Goal: Task Accomplishment & Management: Use online tool/utility

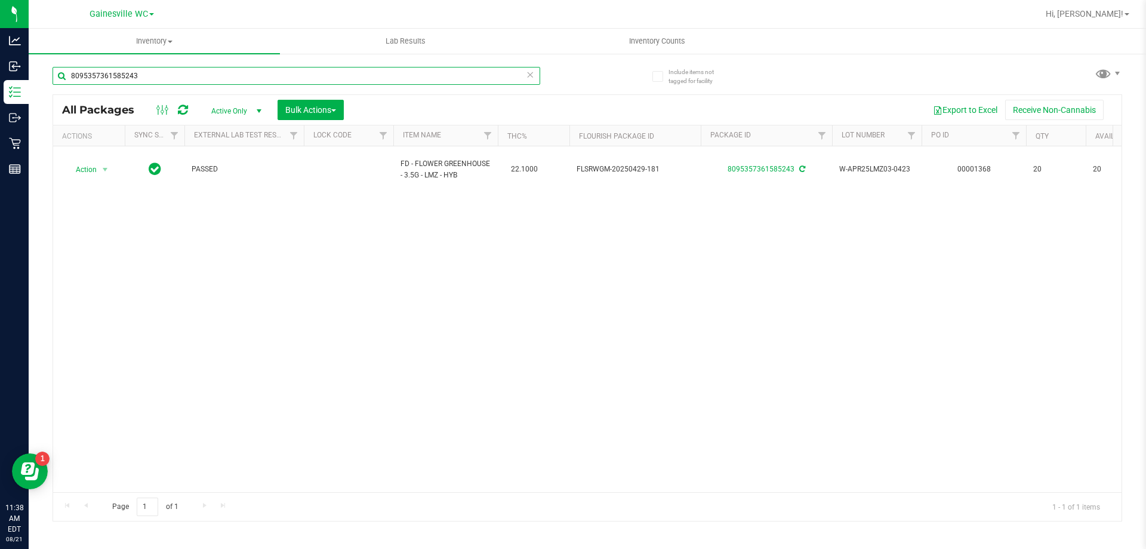
drag, startPoint x: 189, startPoint y: 84, endPoint x: 34, endPoint y: 76, distance: 155.4
click at [34, 74] on div "Include items not tagged for facility 8095357361585243 All Packages Active Only…" at bounding box center [587, 235] width 1117 height 364
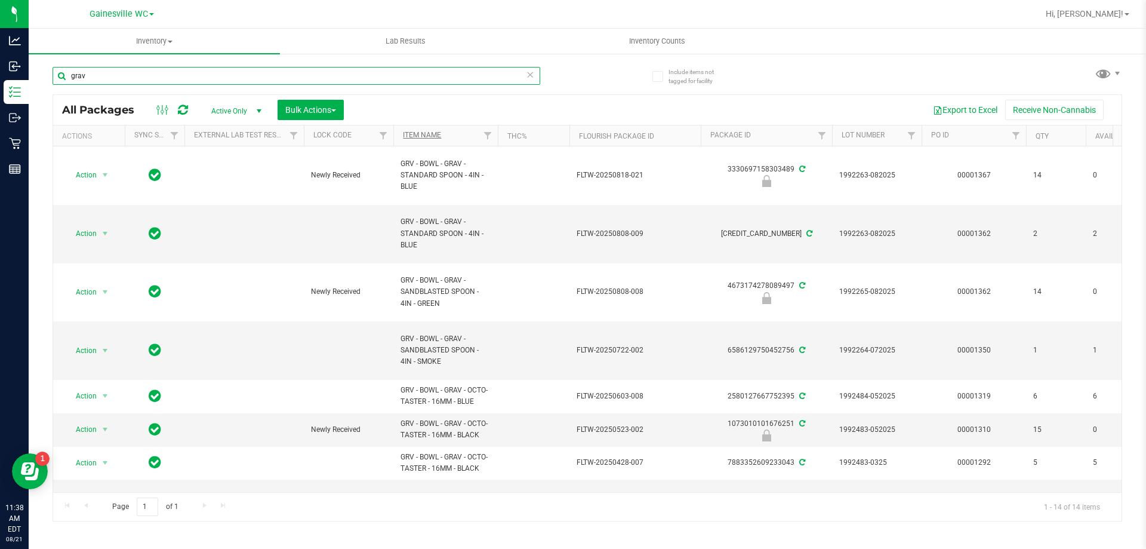
type input "grav"
click at [426, 136] on link "Item Name" at bounding box center [422, 135] width 38 height 8
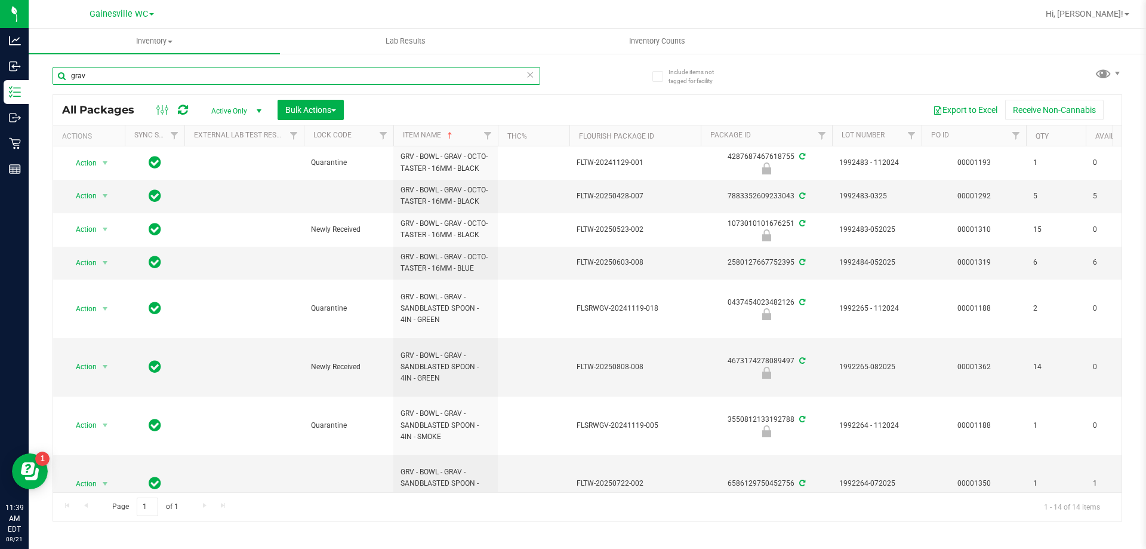
drag, startPoint x: 104, startPoint y: 76, endPoint x: 34, endPoint y: 76, distance: 69.8
click at [34, 76] on div "Include items not tagged for facility grav All Packages Active Only Active Only…" at bounding box center [587, 235] width 1117 height 364
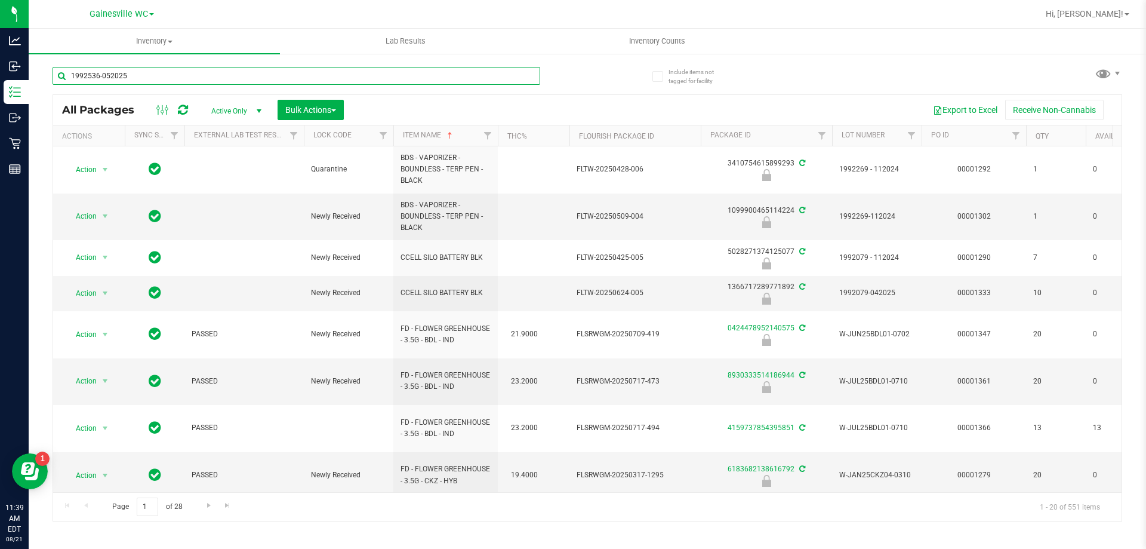
type input "1992536-052025"
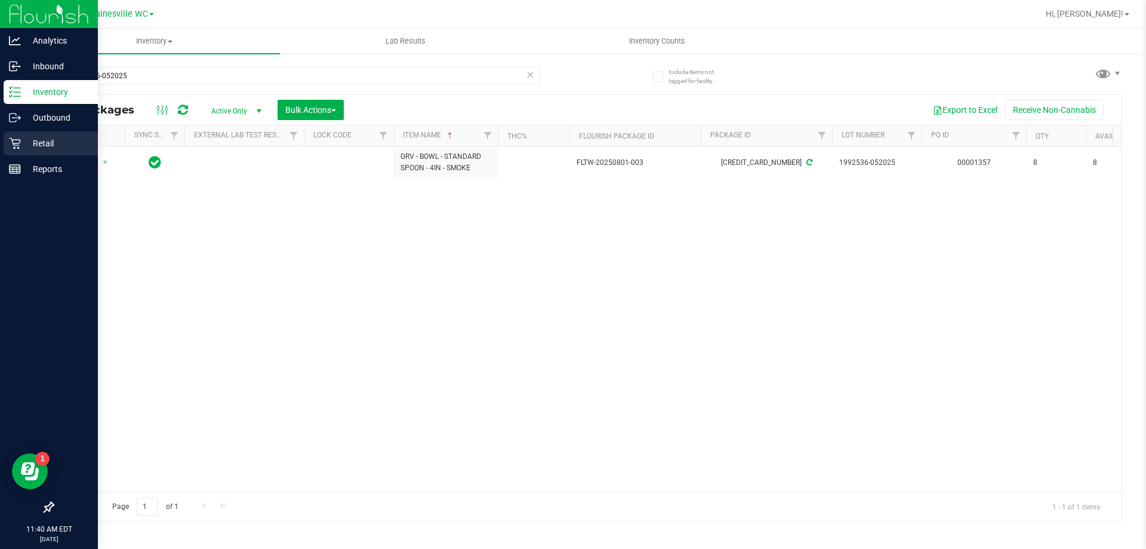
click at [24, 144] on p "Retail" at bounding box center [57, 143] width 72 height 14
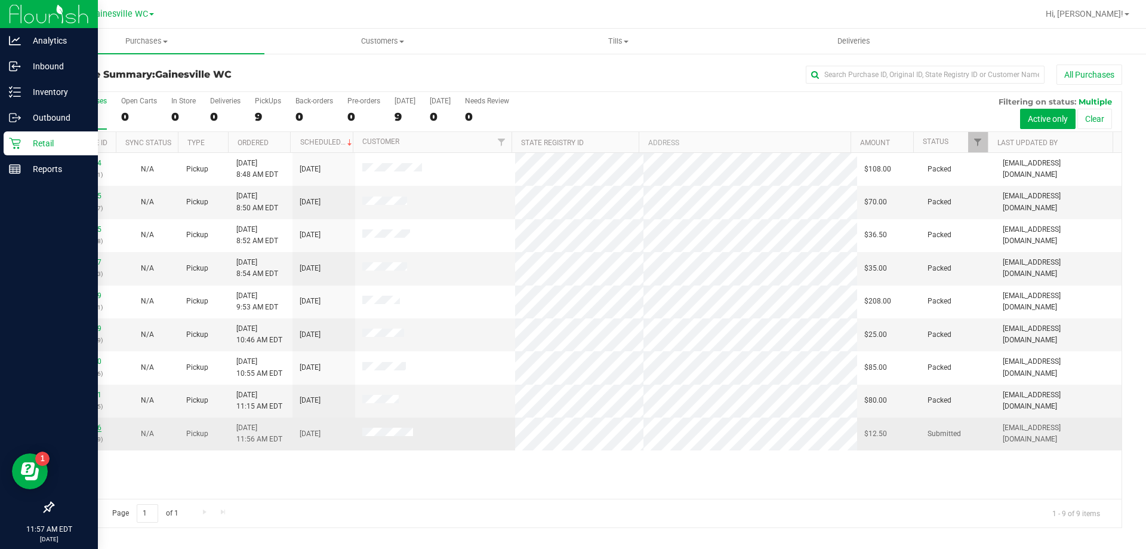
click at [82, 425] on link "11822606" at bounding box center [84, 427] width 33 height 8
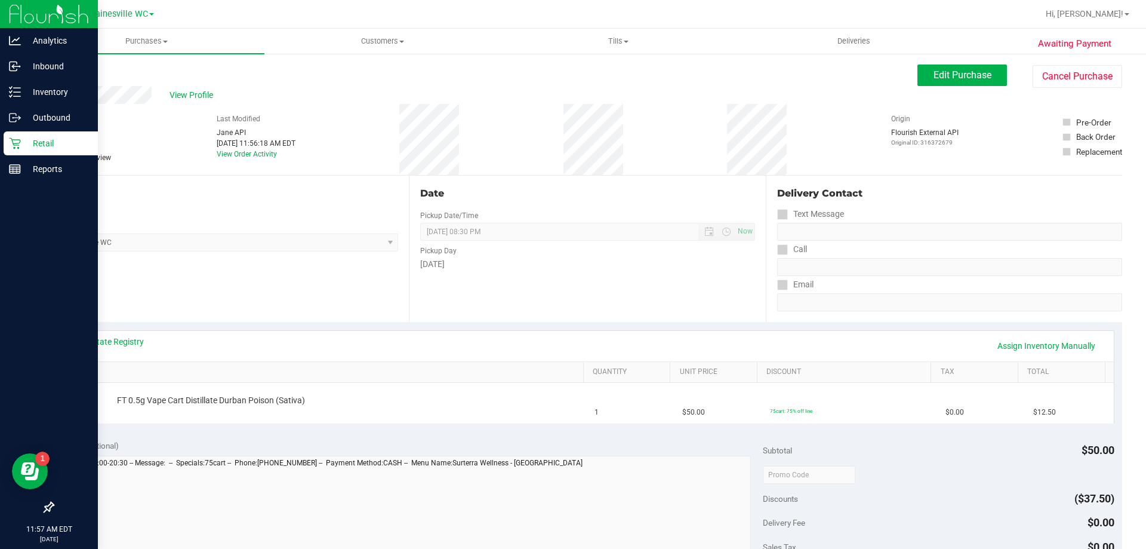
click at [70, 152] on div "Retail" at bounding box center [51, 143] width 94 height 24
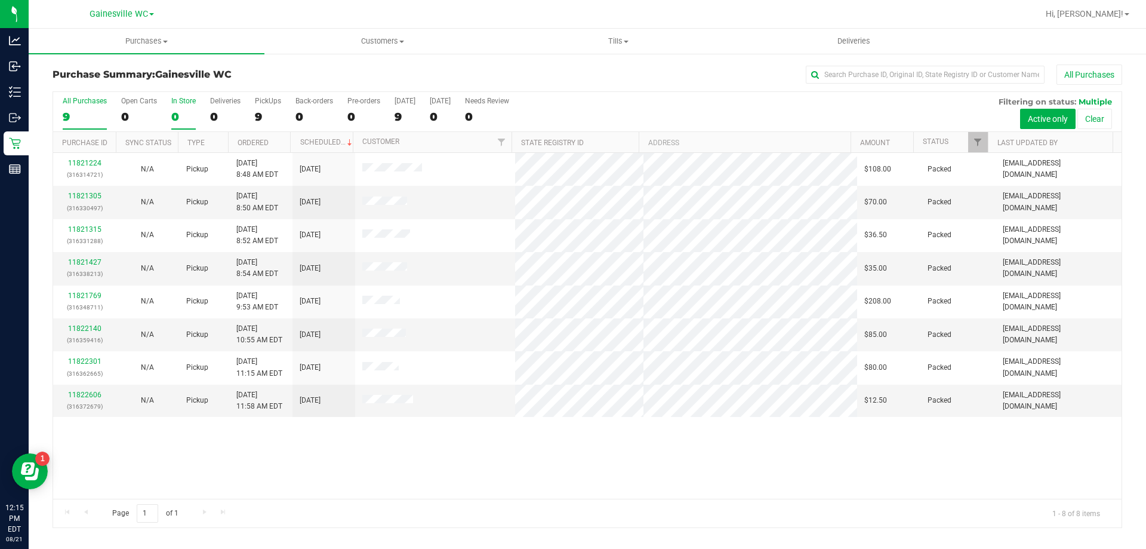
click at [185, 116] on div "0" at bounding box center [183, 117] width 24 height 14
click at [0, 0] on input "In Store 0" at bounding box center [0, 0] width 0 height 0
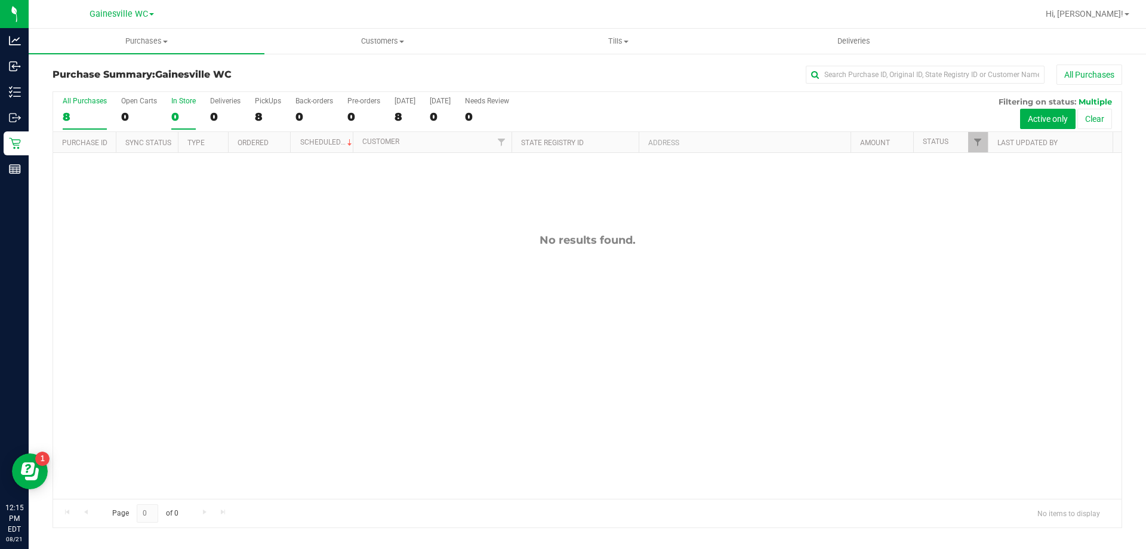
click at [76, 120] on div "8" at bounding box center [85, 117] width 44 height 14
click at [0, 0] on input "All Purchases 8" at bounding box center [0, 0] width 0 height 0
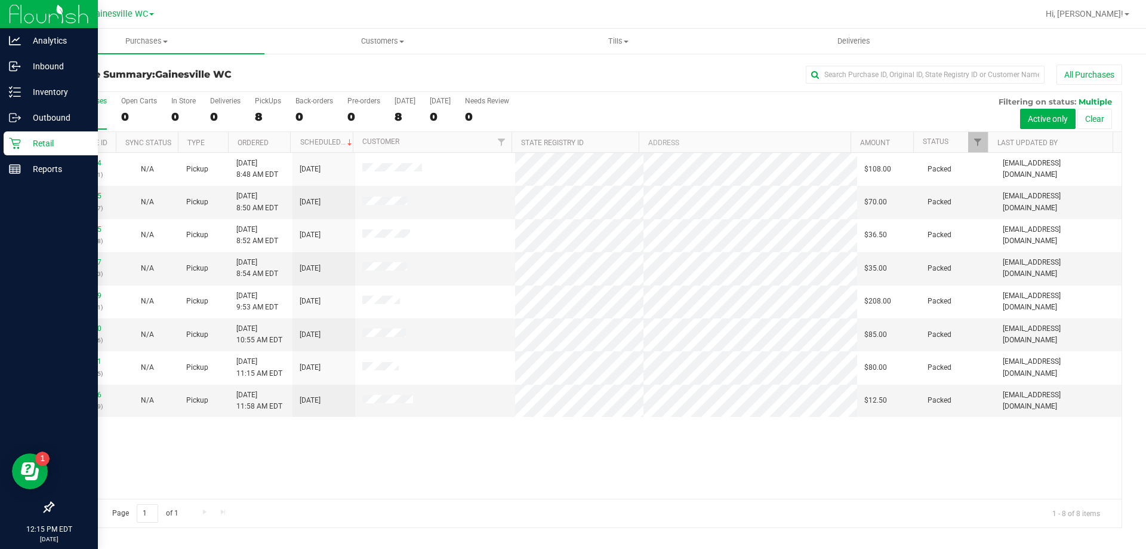
click at [8, 146] on div "Retail" at bounding box center [51, 143] width 94 height 24
click at [66, 91] on p "Inventory" at bounding box center [57, 92] width 72 height 14
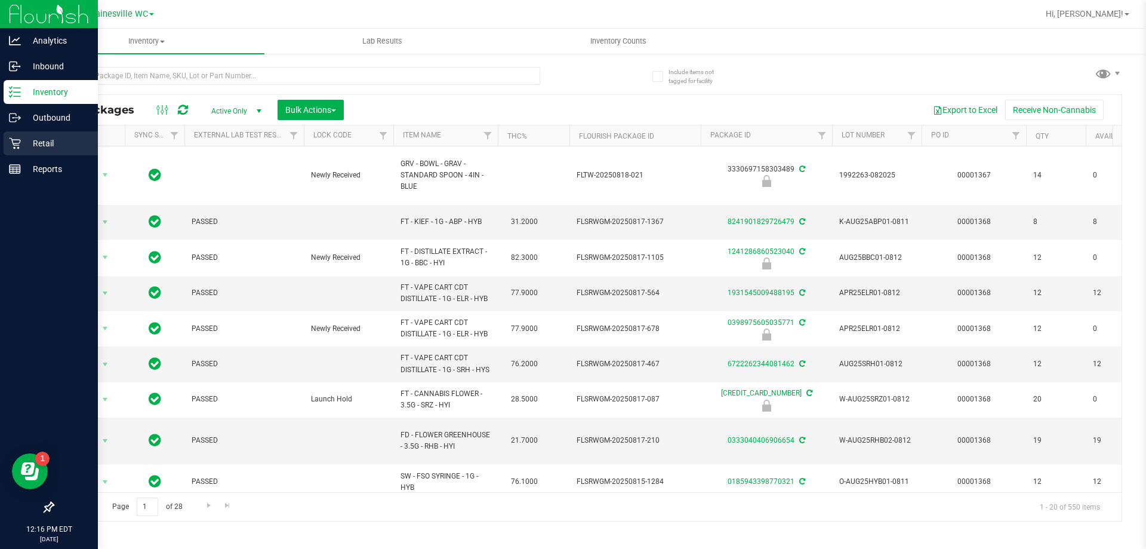
click at [24, 150] on p "Retail" at bounding box center [57, 143] width 72 height 14
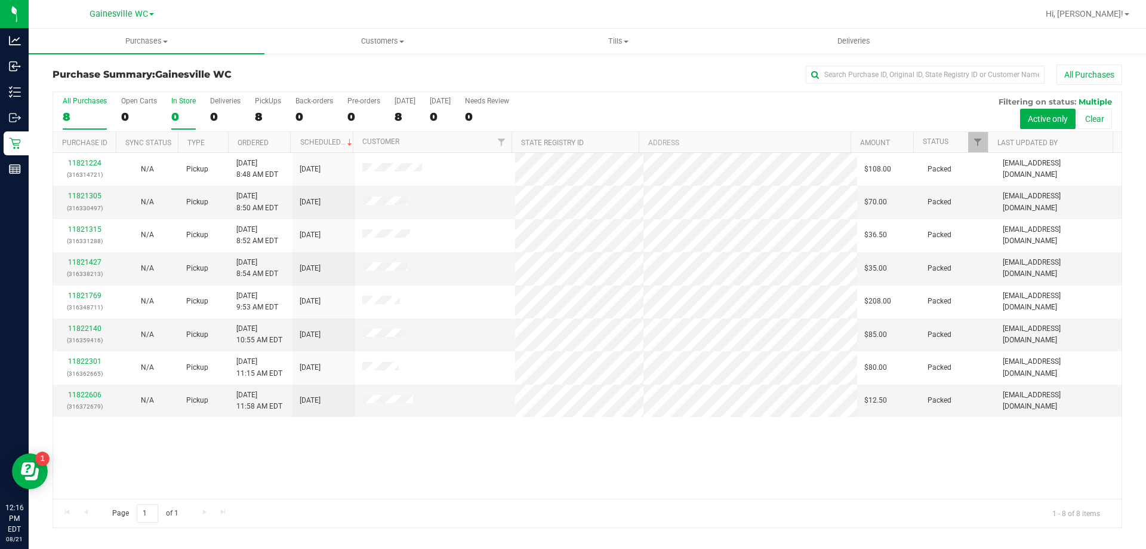
click at [186, 112] on div "0" at bounding box center [183, 117] width 24 height 14
click at [0, 0] on input "In Store 0" at bounding box center [0, 0] width 0 height 0
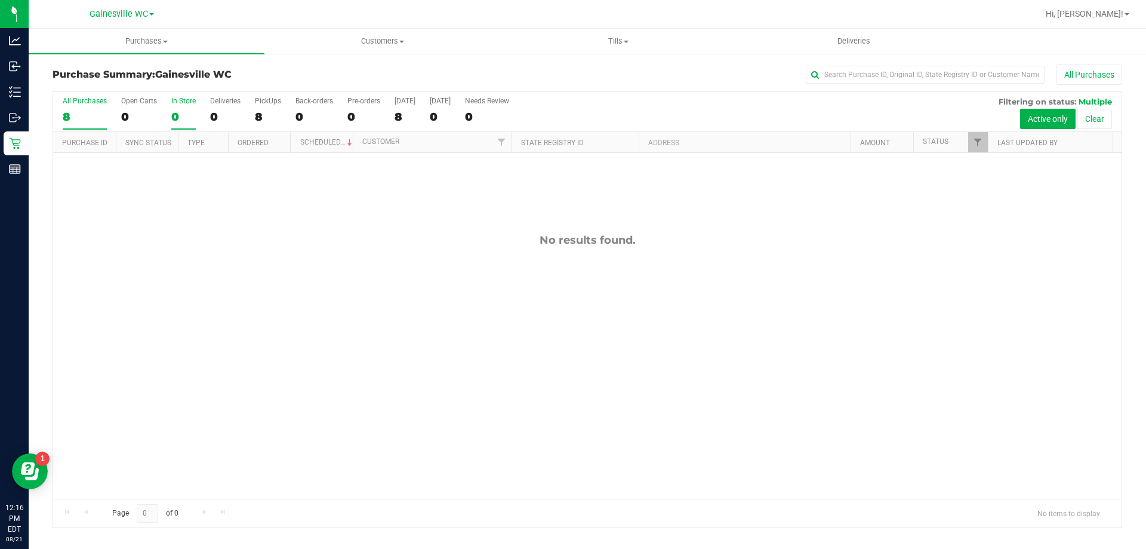
click at [90, 116] on div "8" at bounding box center [85, 117] width 44 height 14
click at [0, 0] on input "All Purchases 8" at bounding box center [0, 0] width 0 height 0
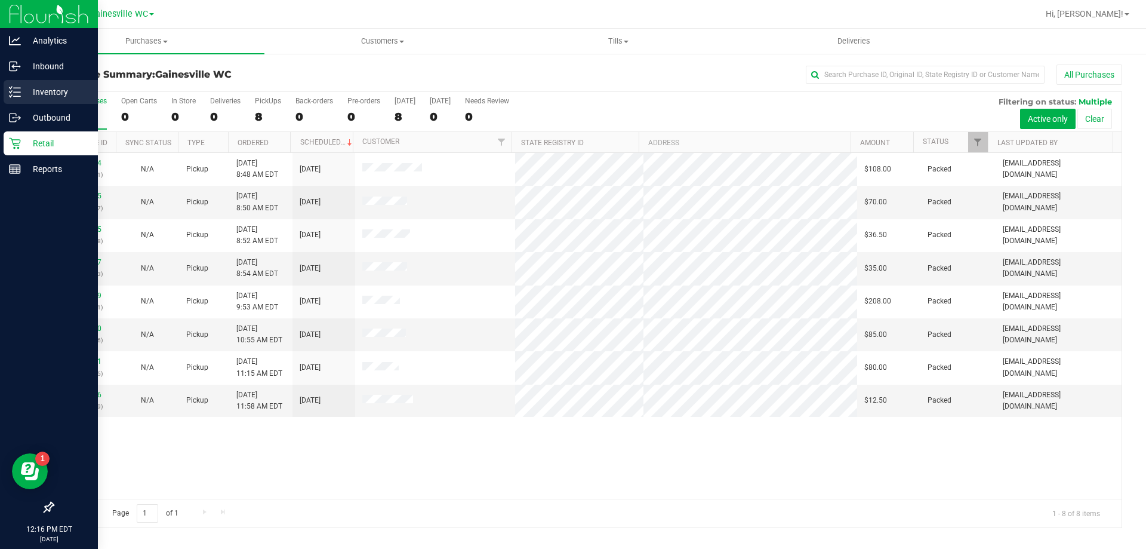
click at [37, 93] on p "Inventory" at bounding box center [57, 92] width 72 height 14
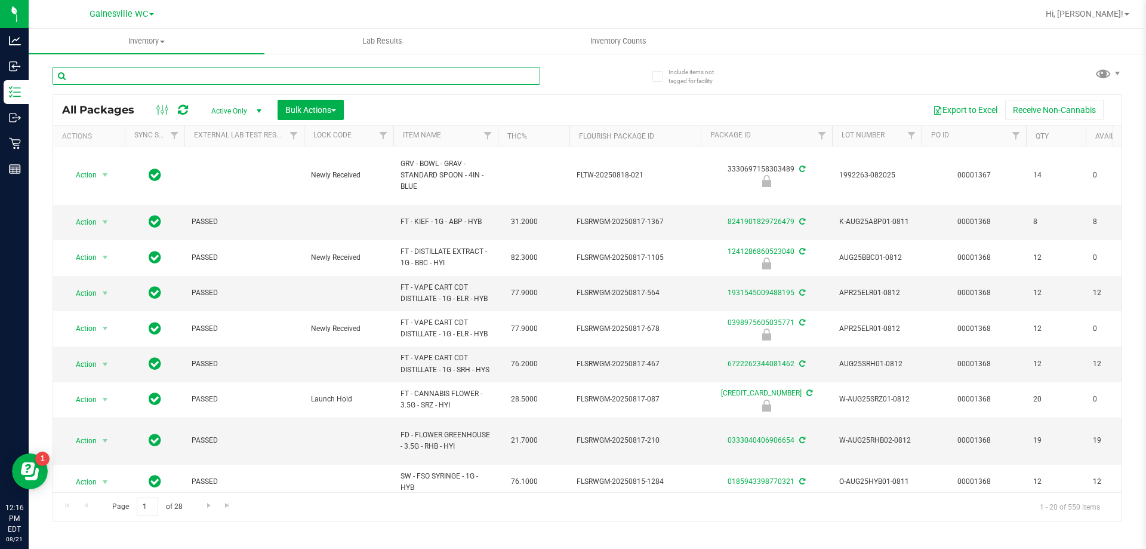
click at [178, 77] on input "text" at bounding box center [297, 76] width 488 height 18
type input "therage"
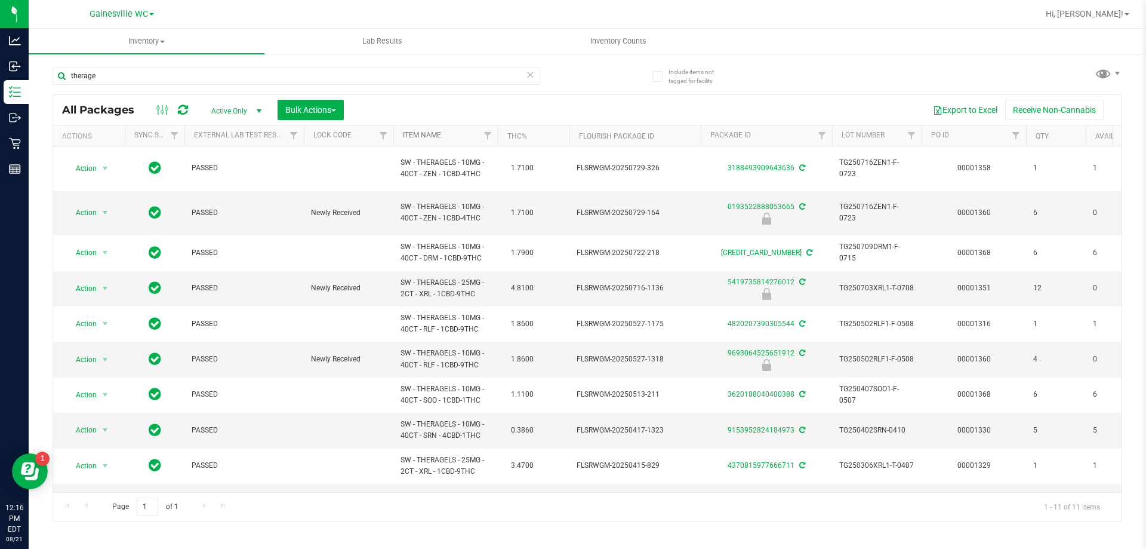
click at [424, 134] on link "Item Name" at bounding box center [422, 135] width 38 height 8
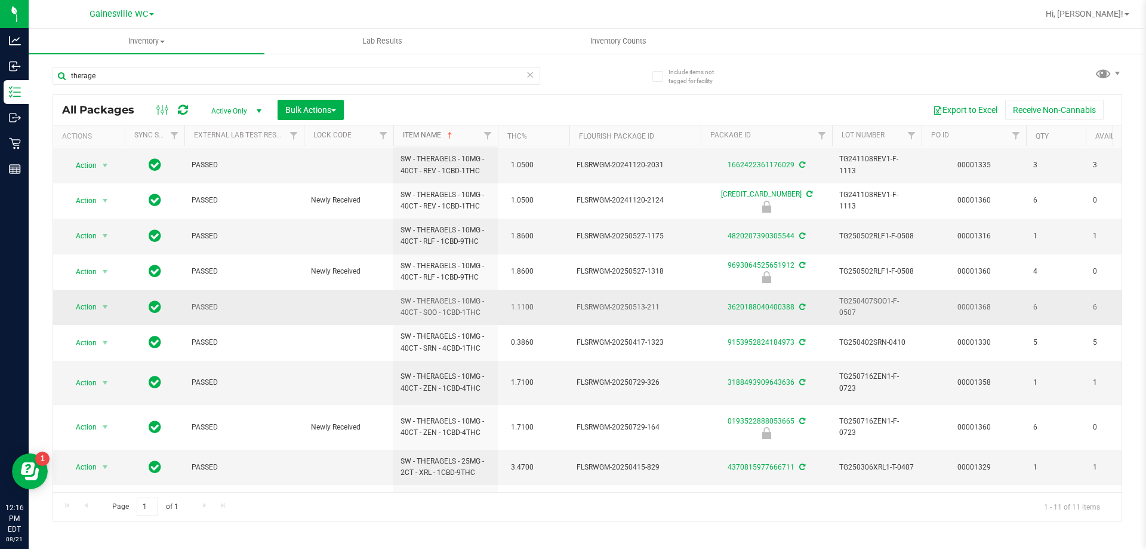
scroll to position [53, 0]
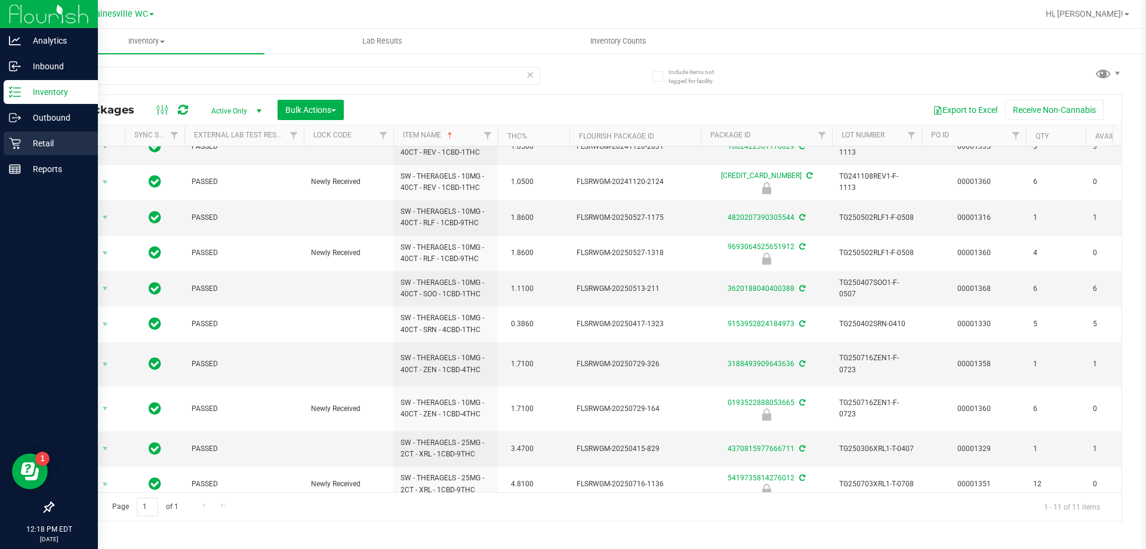
click at [17, 141] on icon at bounding box center [15, 143] width 12 height 12
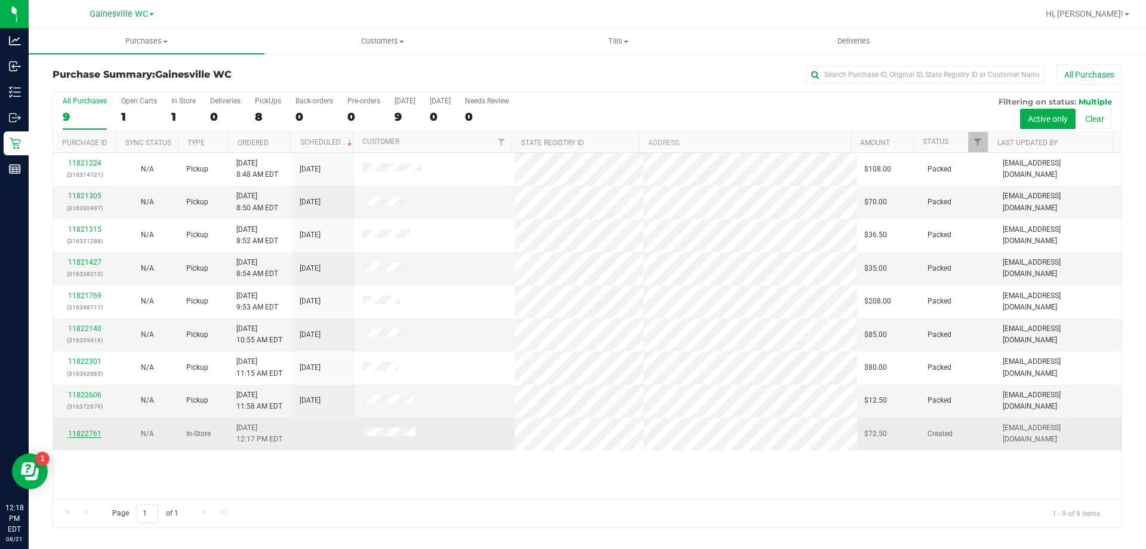
click at [85, 436] on link "11822761" at bounding box center [84, 433] width 33 height 8
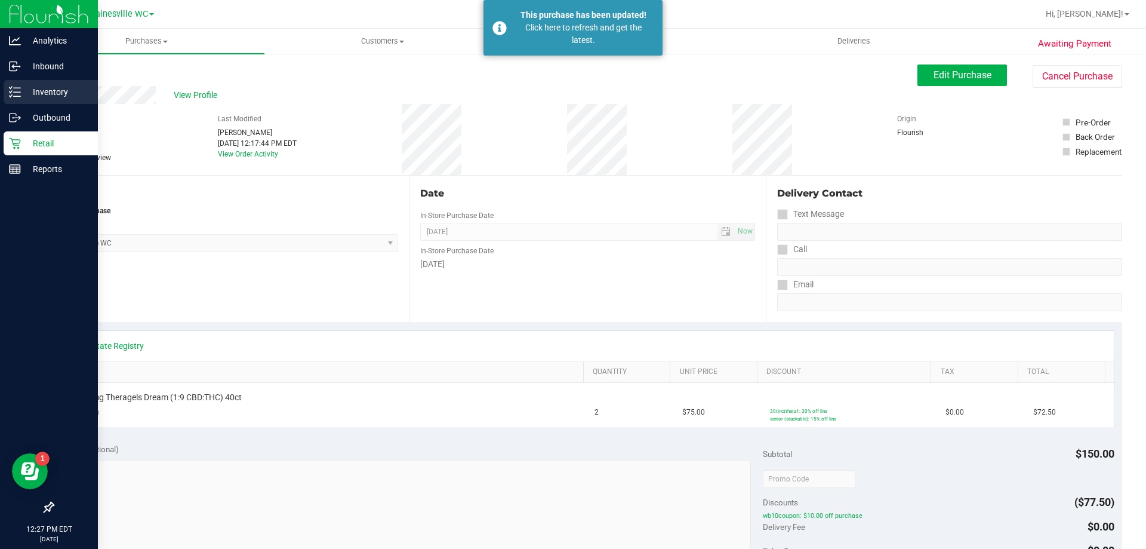
click at [42, 98] on p "Inventory" at bounding box center [57, 92] width 72 height 14
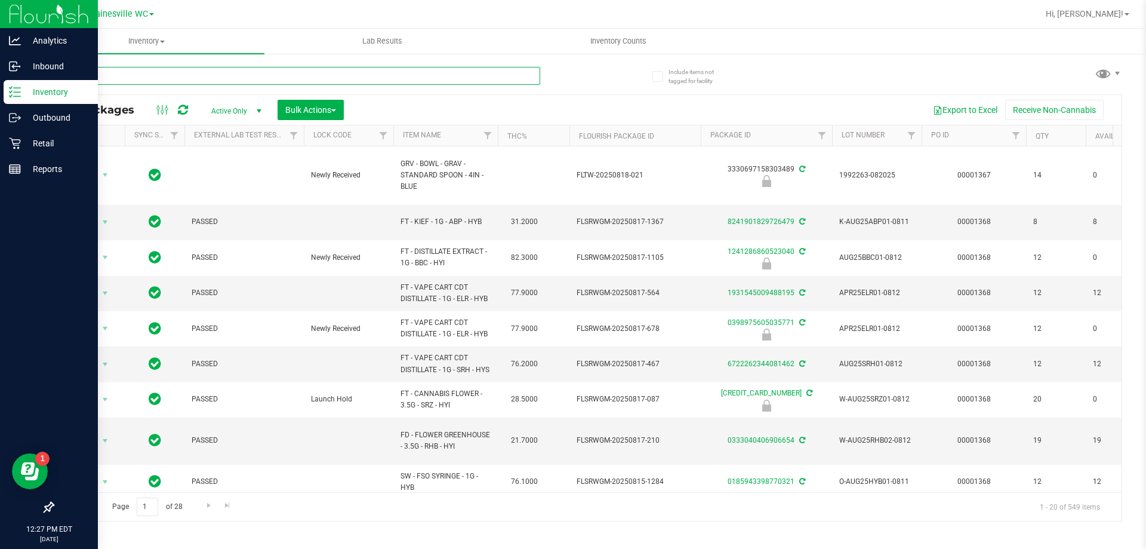
click at [166, 79] on input "text" at bounding box center [297, 76] width 488 height 18
type input "0957688657001037"
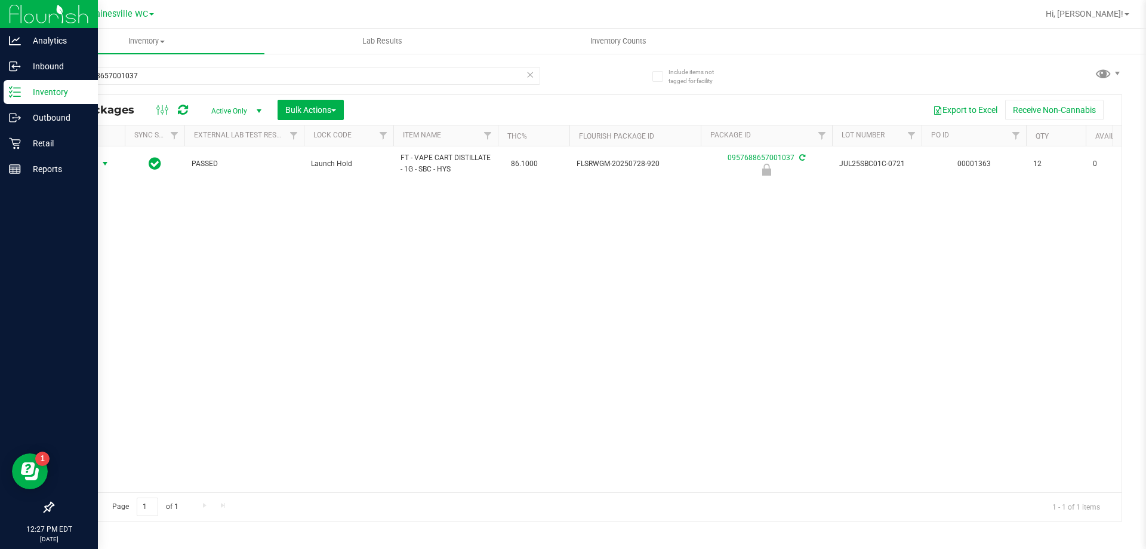
click at [112, 166] on span "select" at bounding box center [105, 163] width 15 height 17
click at [97, 297] on li "Unlock package" at bounding box center [104, 306] width 76 height 18
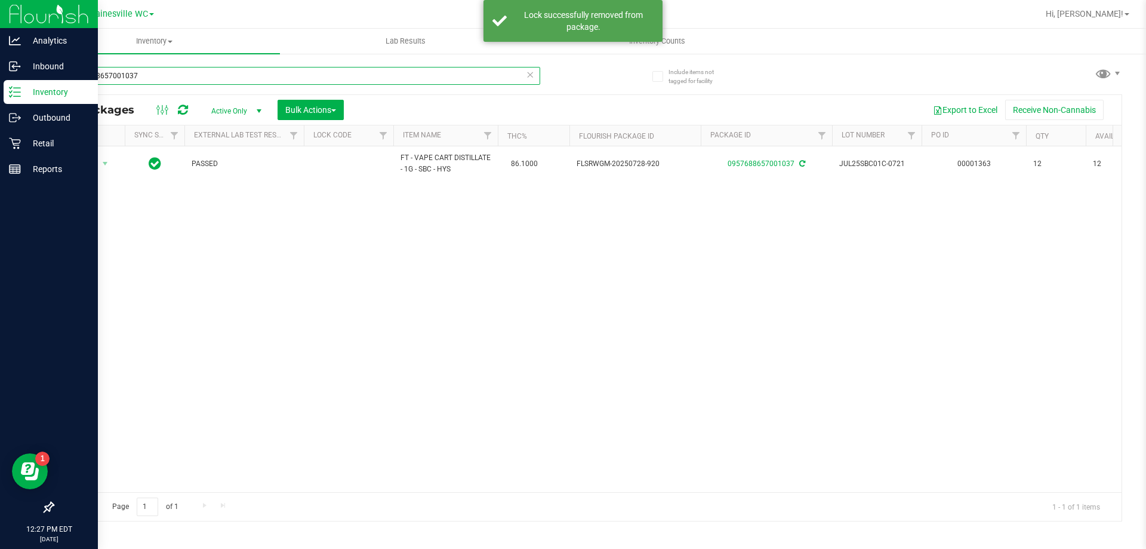
drag, startPoint x: 161, startPoint y: 77, endPoint x: 67, endPoint y: 80, distance: 93.8
click at [67, 80] on input "0957688657001037" at bounding box center [297, 76] width 488 height 18
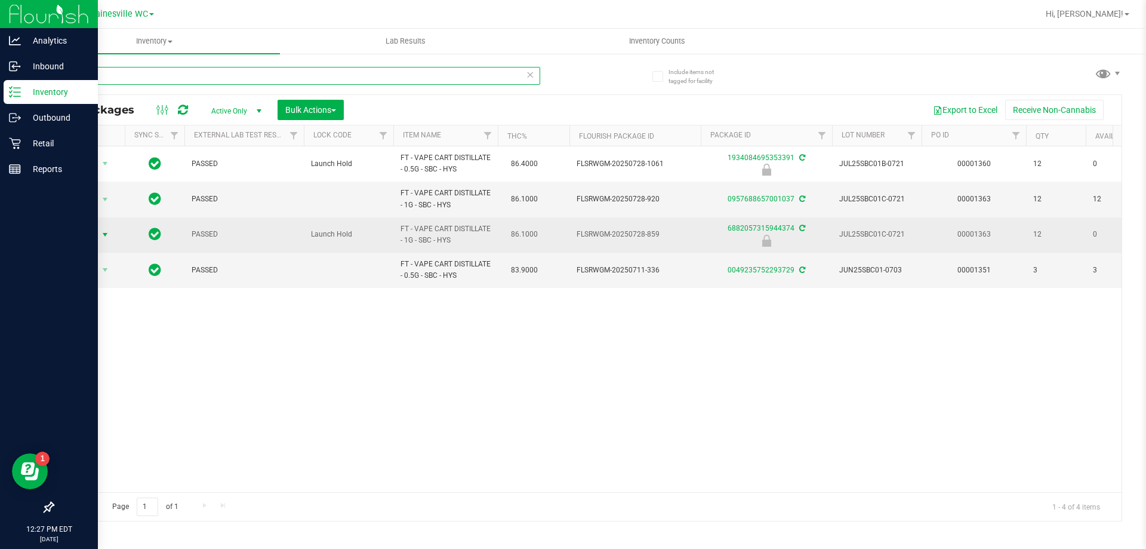
type input "sbc"
click at [104, 233] on span "select" at bounding box center [105, 235] width 10 height 10
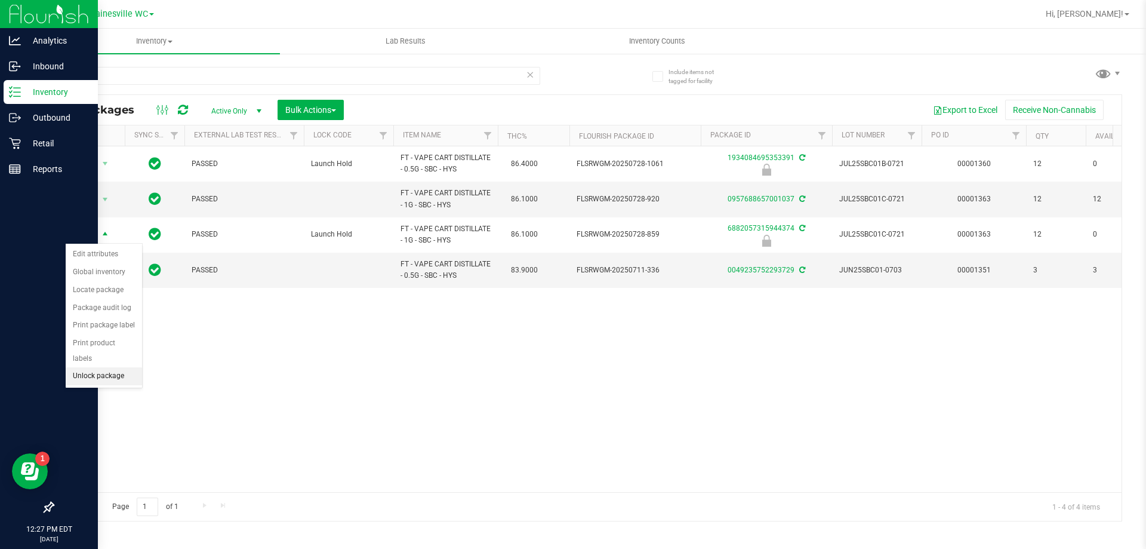
click at [70, 367] on li "Unlock package" at bounding box center [104, 376] width 76 height 18
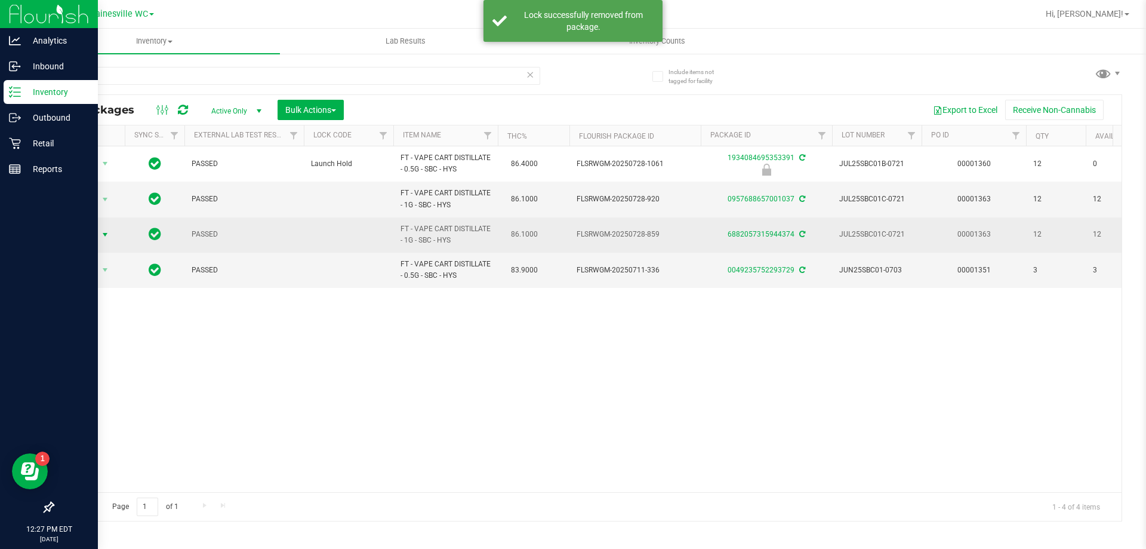
click at [87, 236] on span "Action" at bounding box center [81, 234] width 32 height 17
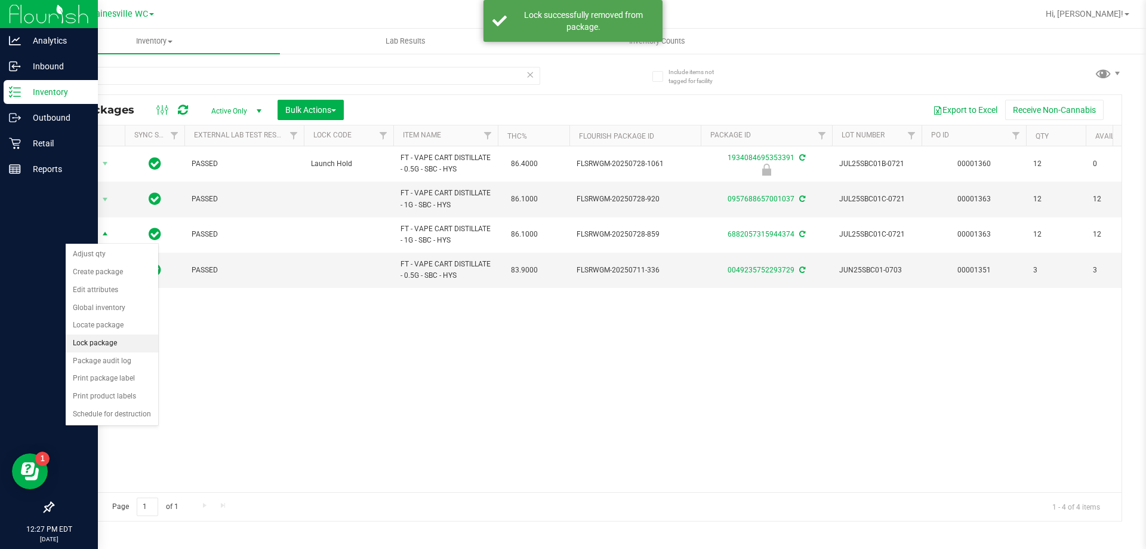
click at [98, 338] on li "Lock package" at bounding box center [112, 343] width 93 height 18
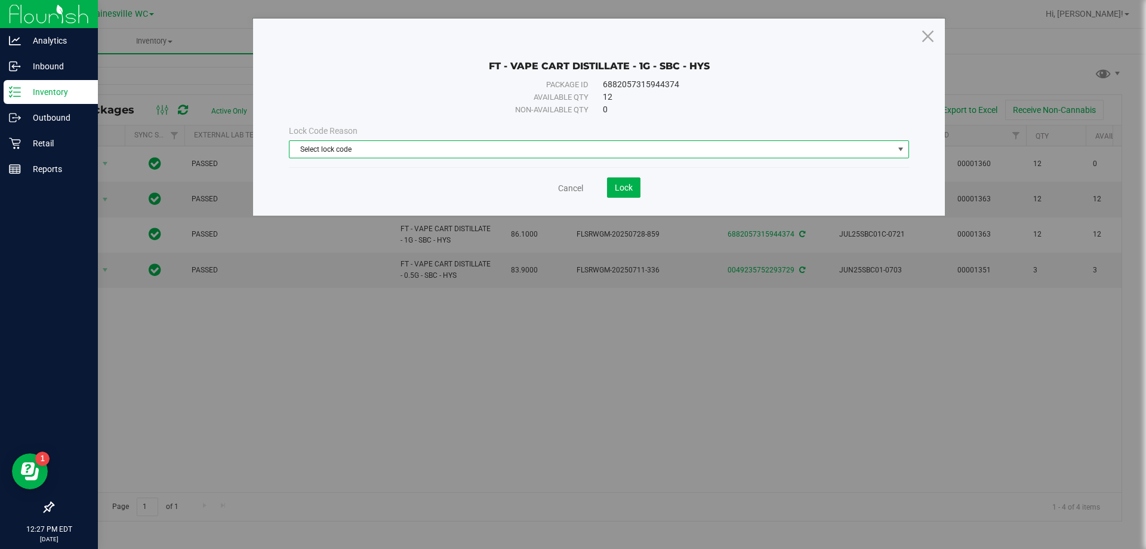
click at [397, 144] on span "Select lock code" at bounding box center [592, 149] width 604 height 17
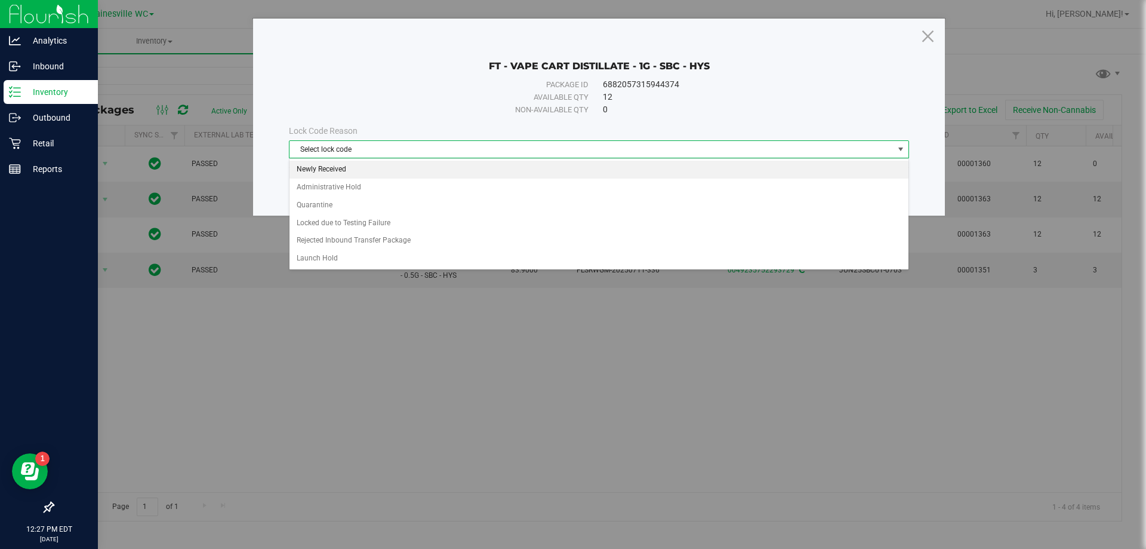
click at [358, 168] on li "Newly Received" at bounding box center [599, 170] width 619 height 18
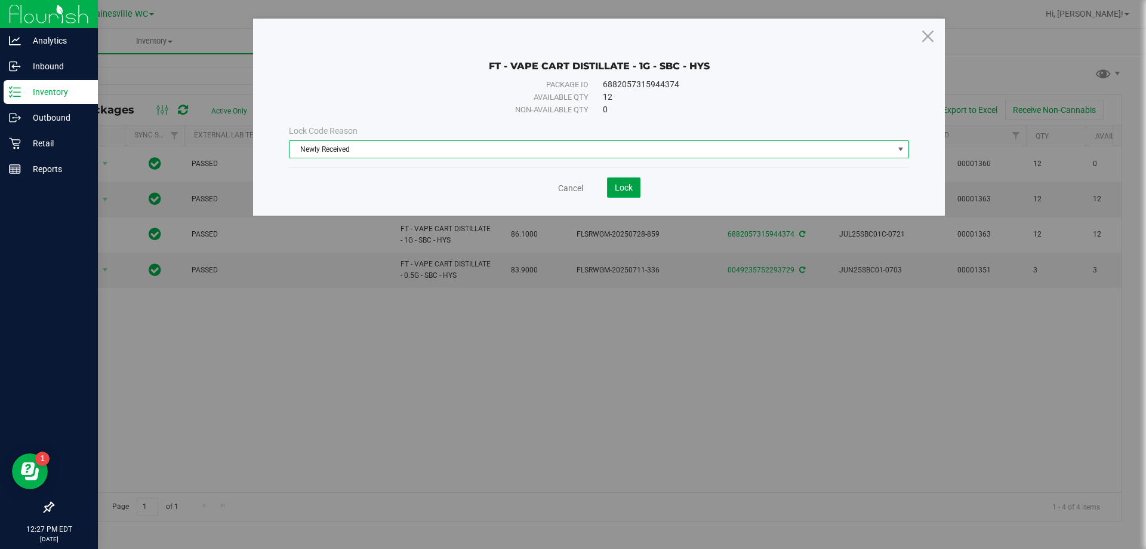
click at [625, 189] on span "Lock" at bounding box center [624, 188] width 18 height 10
